Goal: Information Seeking & Learning: Learn about a topic

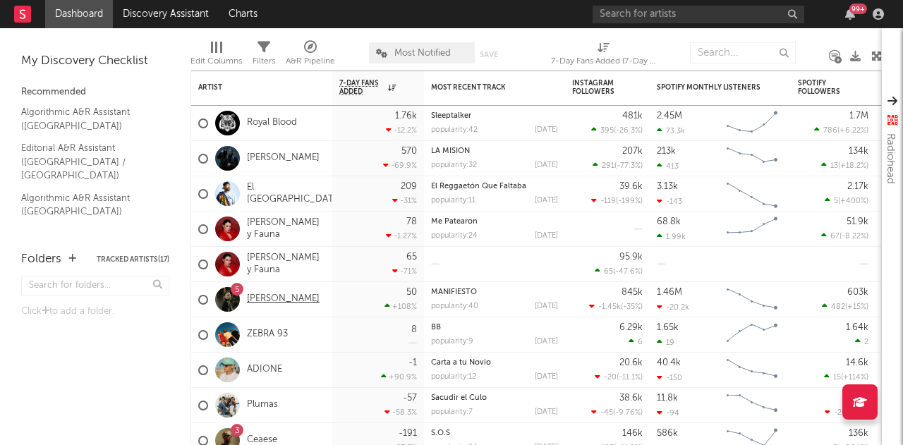
click at [275, 299] on link "[PERSON_NAME]" at bounding box center [283, 300] width 73 height 12
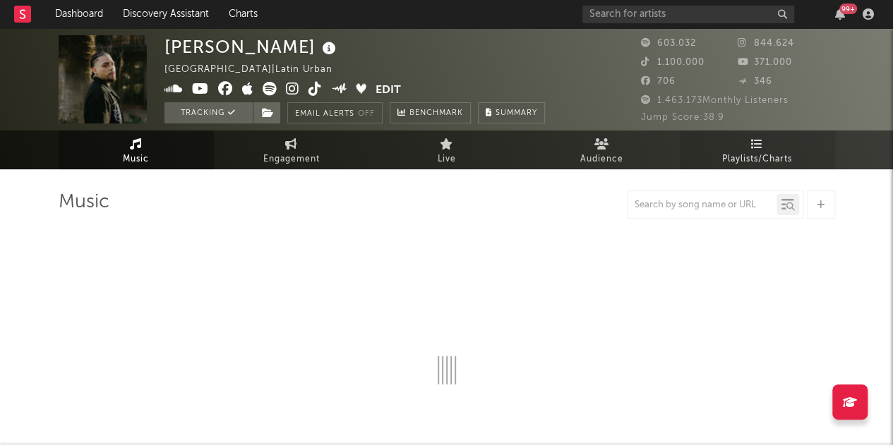
click at [752, 150] on link "Playlists/Charts" at bounding box center [757, 150] width 155 height 39
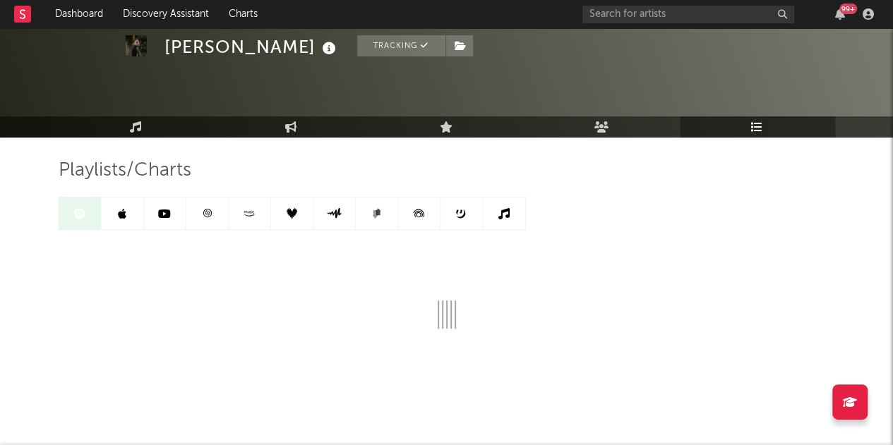
scroll to position [49, 0]
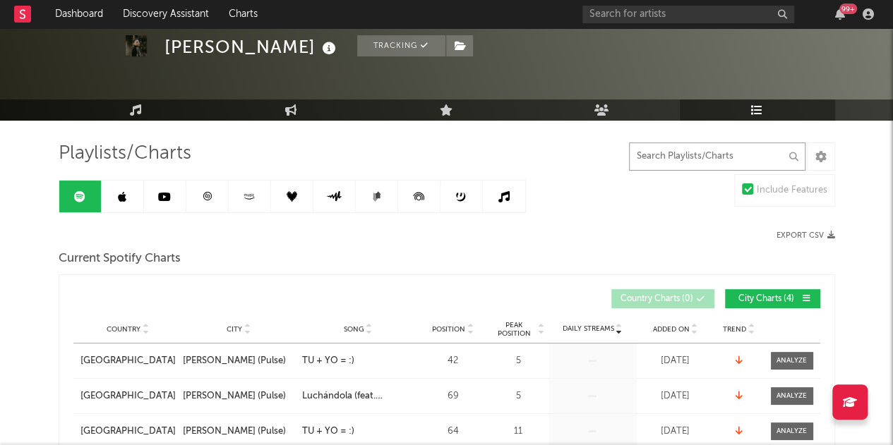
click at [668, 157] on input "text" at bounding box center [717, 157] width 176 height 28
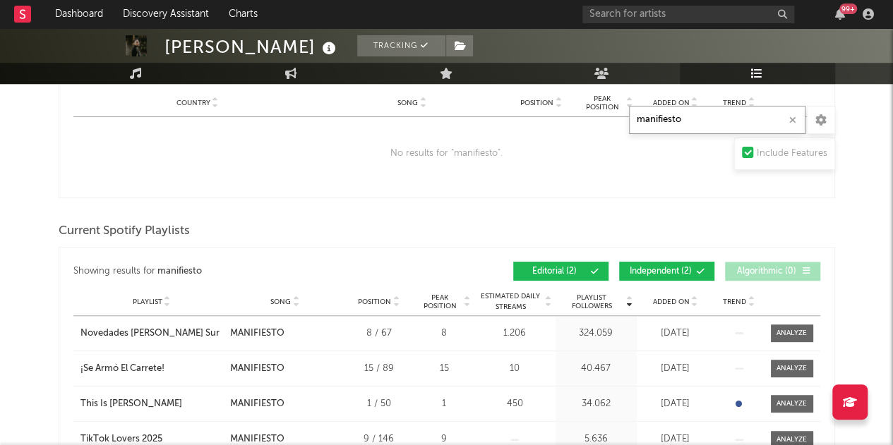
scroll to position [543, 0]
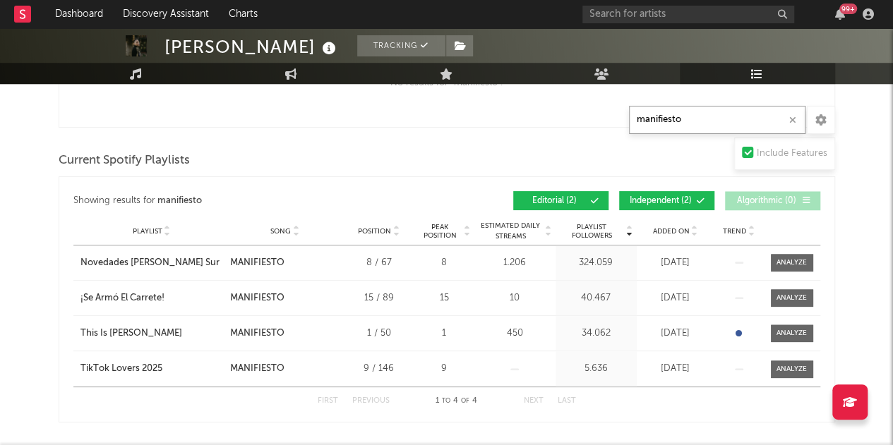
type input "manifiesto"
click at [681, 200] on span at bounding box center [680, 201] width 2 height 8
